Goal: Navigation & Orientation: Find specific page/section

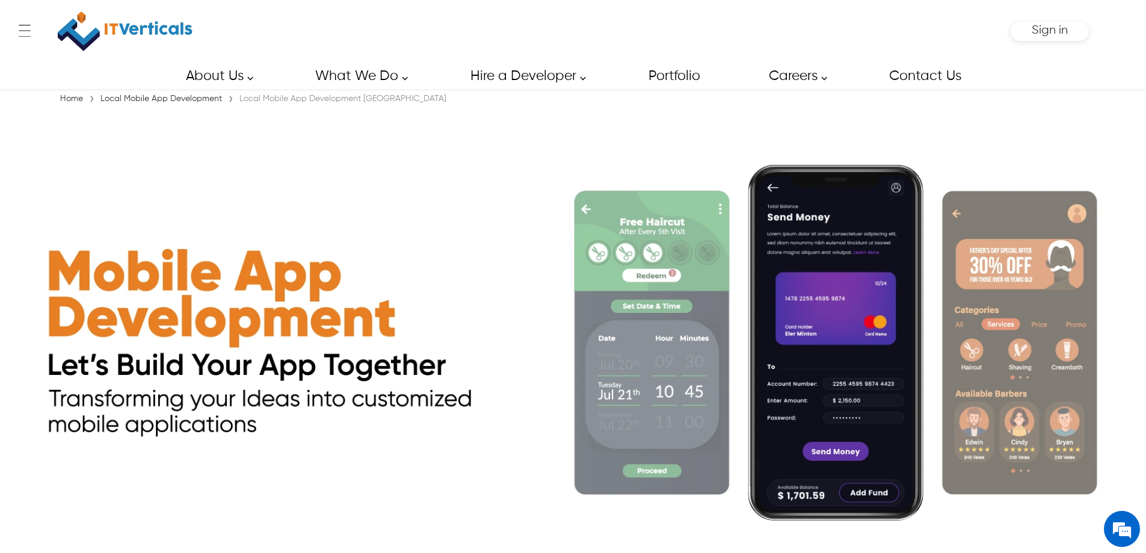
click at [205, 103] on link "Local Mobile App Development" at bounding box center [161, 98] width 128 height 8
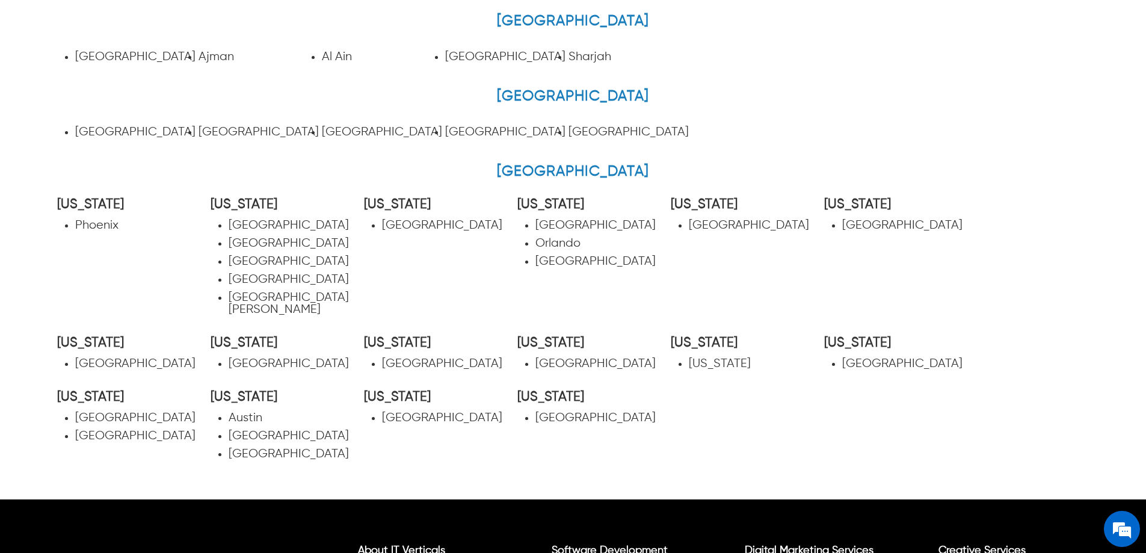
scroll to position [301, 0]
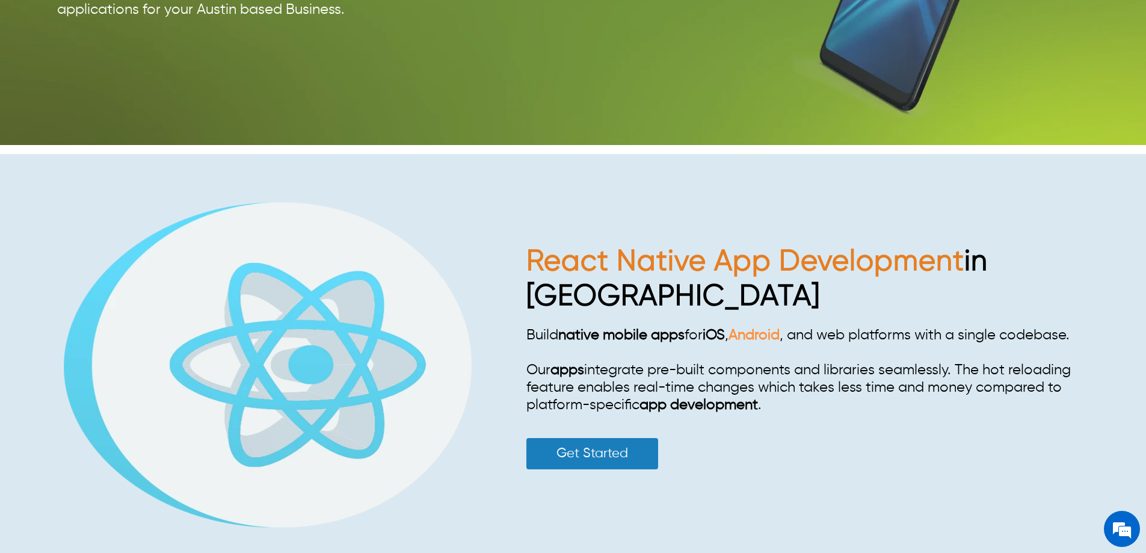
scroll to position [2743, 0]
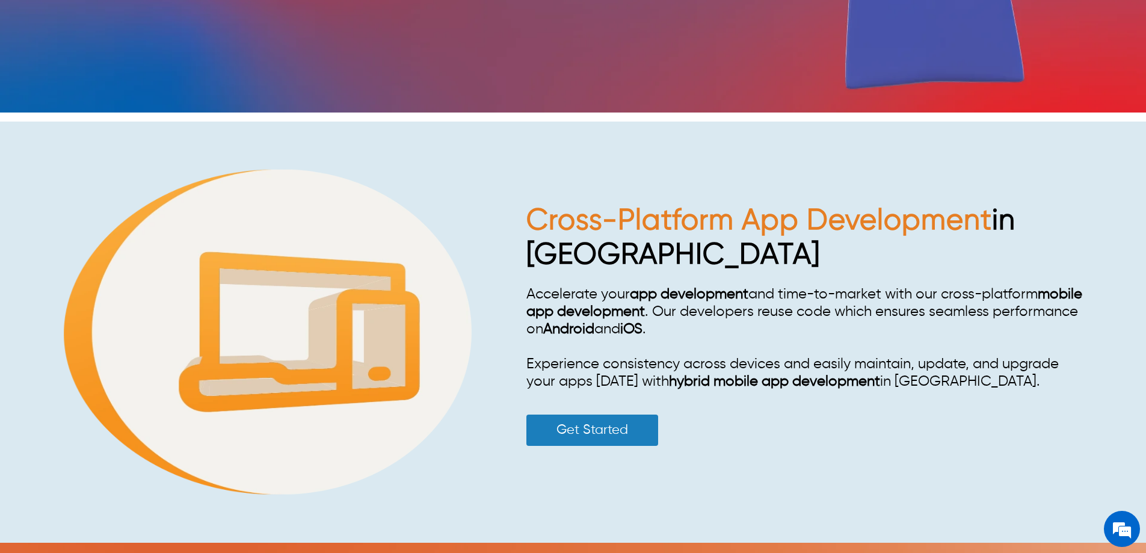
scroll to position [3136, 0]
